Goal: Task Accomplishment & Management: Manage account settings

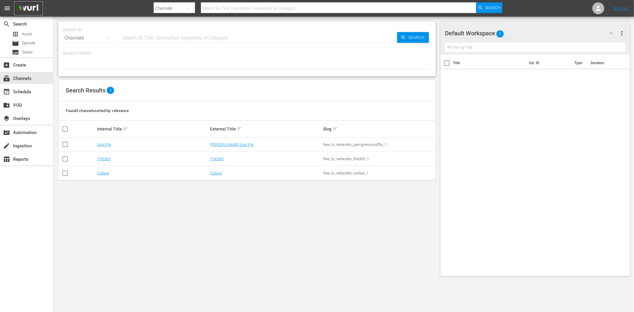
click at [26, 9] on img at bounding box center [28, 8] width 29 height 14
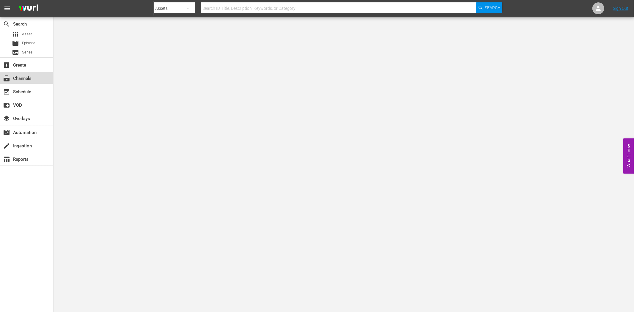
click at [25, 77] on div "subscriptions Channels" at bounding box center [16, 77] width 33 height 5
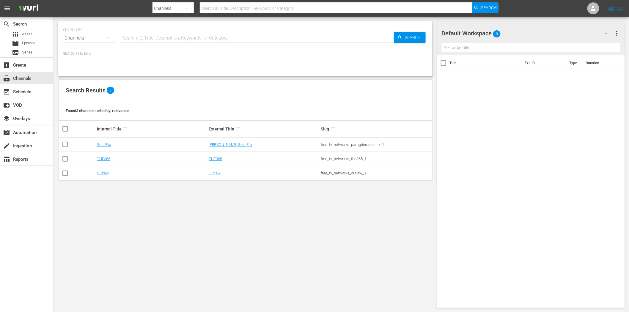
click at [8, 7] on span "menu" at bounding box center [7, 8] width 7 height 7
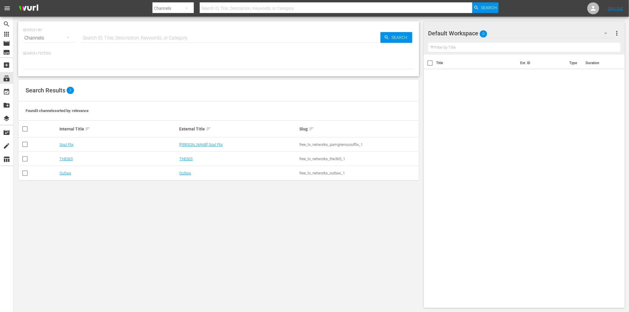
click at [8, 7] on span "menu" at bounding box center [7, 8] width 7 height 7
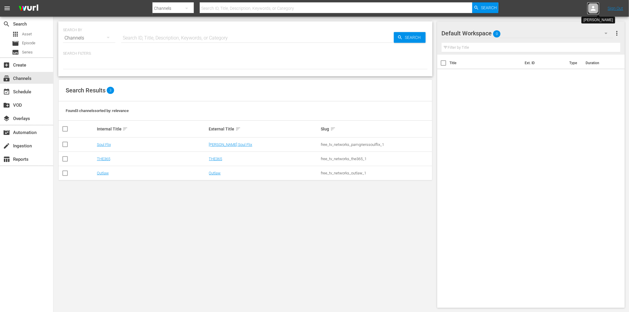
click at [593, 5] on icon at bounding box center [593, 8] width 7 height 7
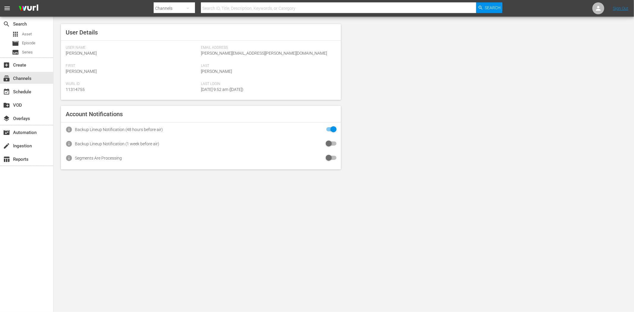
click at [331, 155] on input "checkbox" at bounding box center [329, 158] width 13 height 7
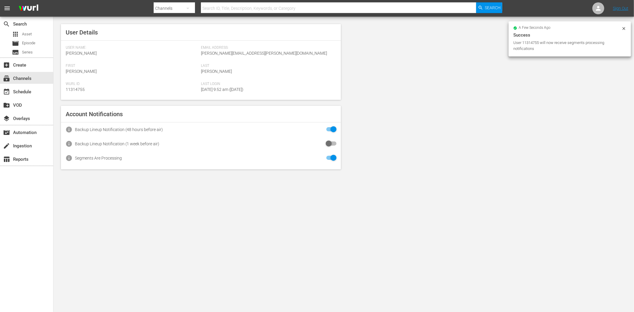
click at [333, 144] on input "checkbox" at bounding box center [329, 143] width 13 height 7
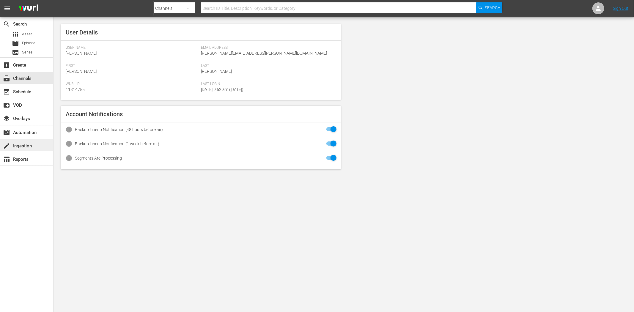
click at [31, 143] on div "create Ingestion" at bounding box center [16, 144] width 33 height 5
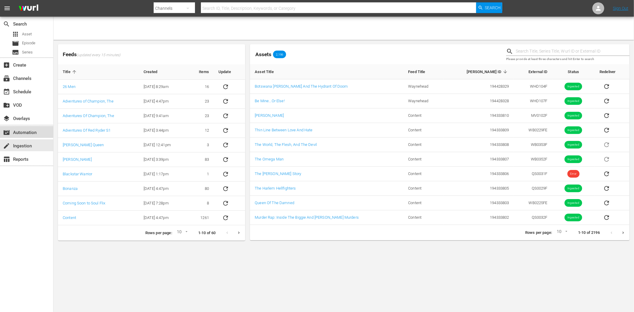
click at [33, 137] on div "movie_filter Automation" at bounding box center [26, 132] width 53 height 12
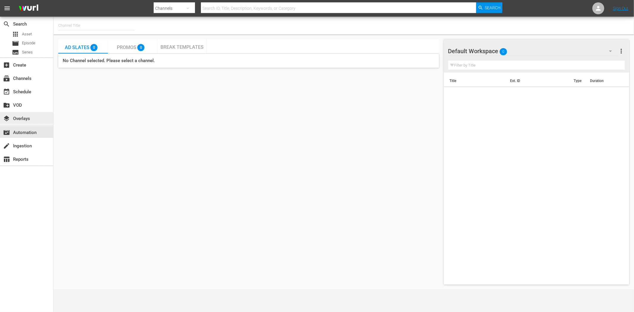
click at [34, 119] on div "layers Overlays" at bounding box center [26, 118] width 53 height 12
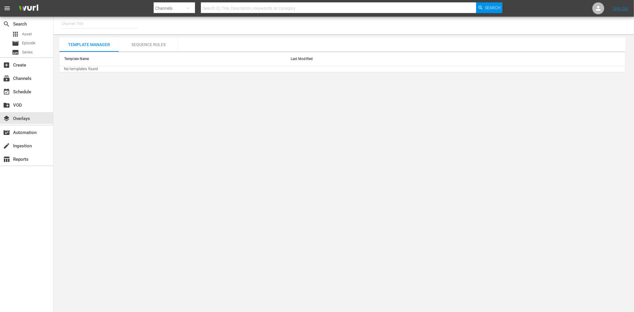
click at [591, 8] on nav "menu Search By Channels Search ID, Title, Description, Keywords, or Category Se…" at bounding box center [317, 8] width 634 height 17
click at [598, 7] on icon at bounding box center [598, 8] width 5 height 5
